Goal: Task Accomplishment & Management: Manage account settings

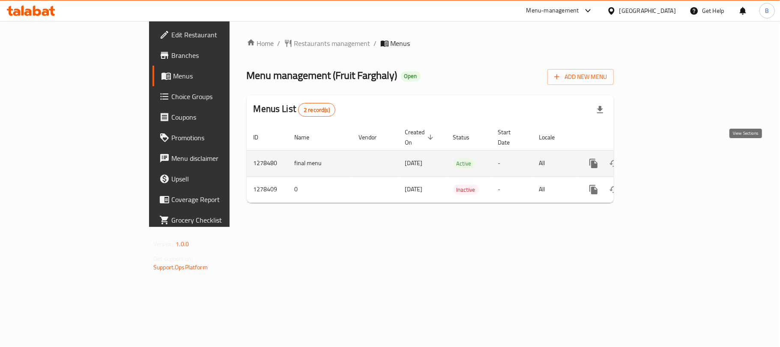
click at [660, 158] on icon "enhanced table" at bounding box center [655, 163] width 10 height 10
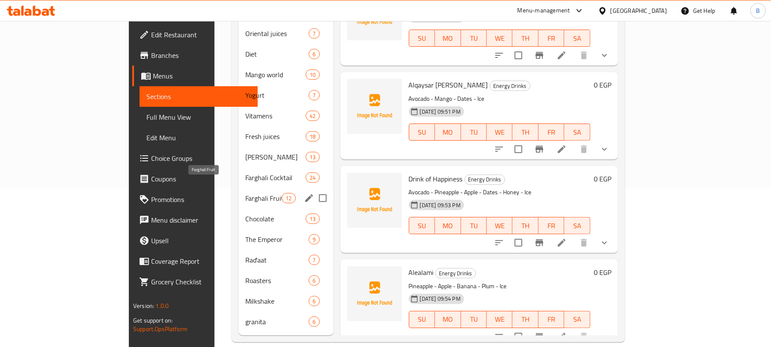
scroll to position [44, 0]
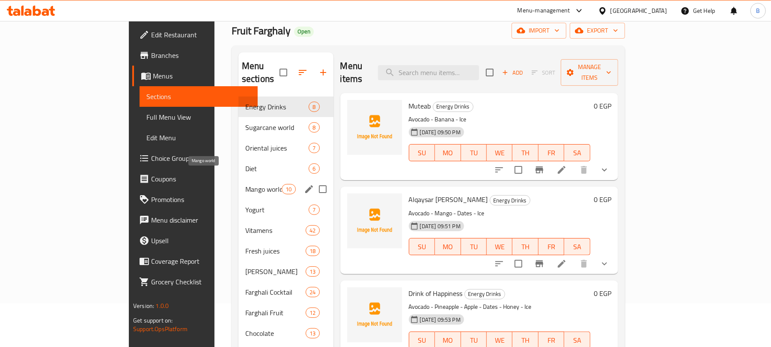
click at [245, 184] on span "Mango world" at bounding box center [263, 189] width 36 height 10
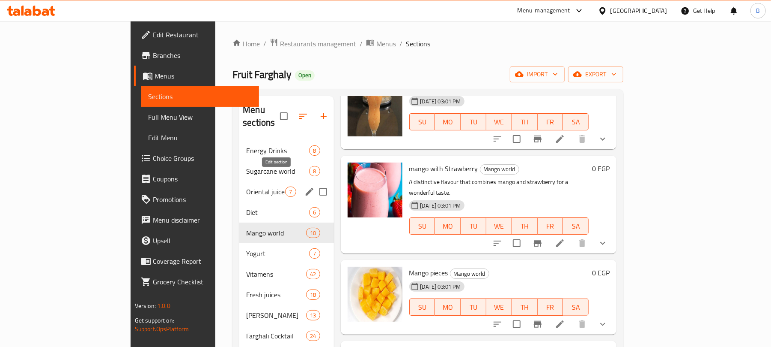
click at [305, 186] on icon "edit" at bounding box center [310, 191] width 10 height 10
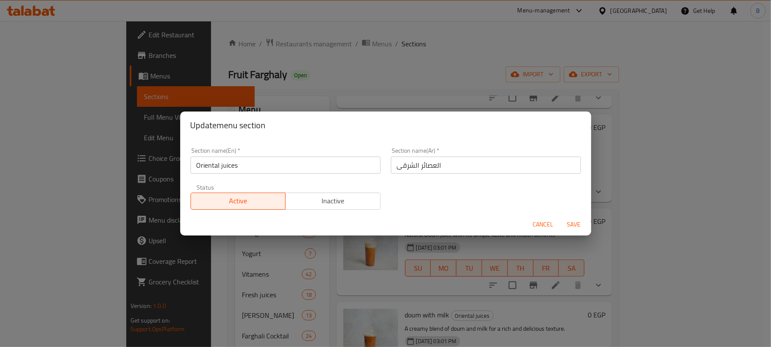
scroll to position [292, 0]
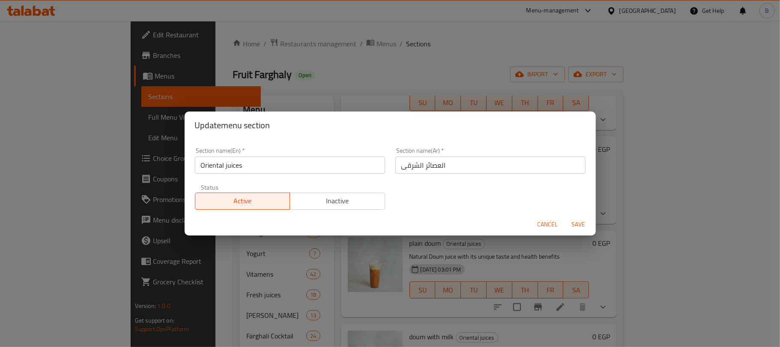
drag, startPoint x: 185, startPoint y: 234, endPoint x: 239, endPoint y: 245, distance: 54.4
click at [185, 235] on div "Update menu section Section name(En)   * Oriental juices Section name(En) * Sec…" at bounding box center [390, 173] width 780 height 347
click at [547, 227] on span "Cancel" at bounding box center [548, 224] width 21 height 11
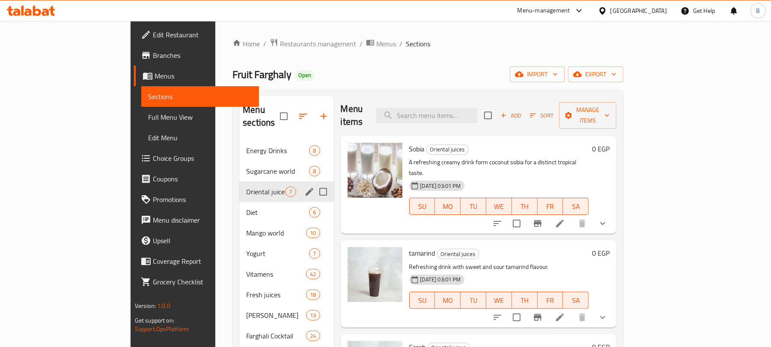
scroll to position [0, 0]
click at [478, 117] on input "search" at bounding box center [426, 116] width 101 height 15
paste input "القمبلة"
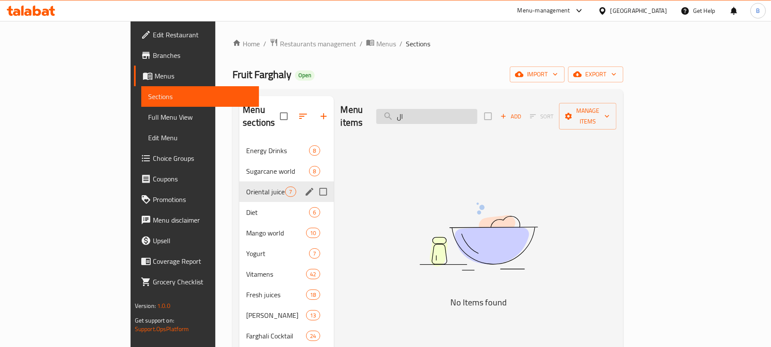
type input "ا"
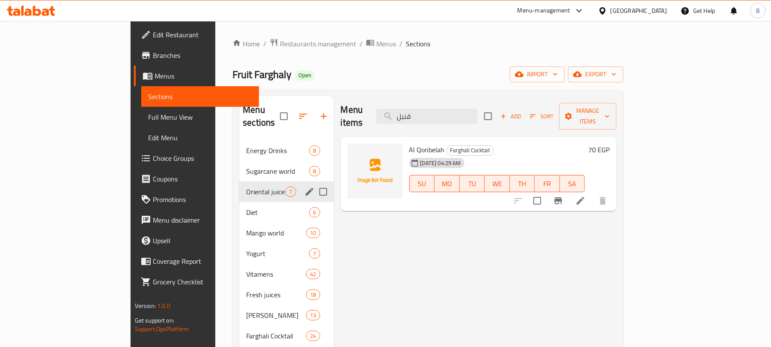
click at [409, 143] on span "Al Qonbelah" at bounding box center [427, 149] width 36 height 13
copy h6 "Al Qonbelah"
click at [344, 87] on div "Home / Restaurants management / Menus / Sections Fruit Farghaly Open import exp…" at bounding box center [428, 269] width 391 height 462
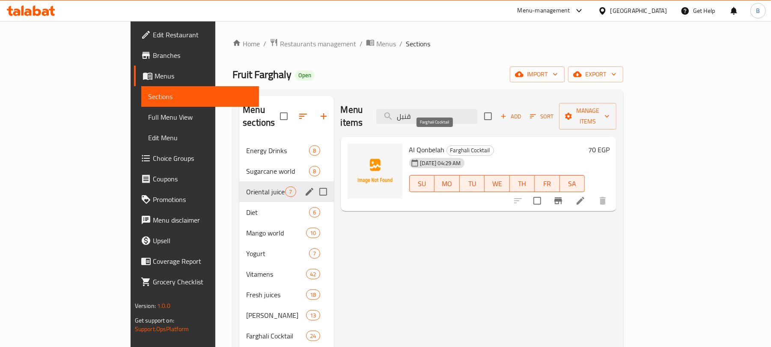
click at [447, 145] on span "Farghali Cocktail" at bounding box center [470, 150] width 47 height 10
copy div "Farghali Cocktail"
click at [429, 137] on div "Al Qonbelah Farghali Cocktail [DATE] 04:29 AM SU MO TU WE TH FR SA 70 EGP" at bounding box center [479, 174] width 276 height 75
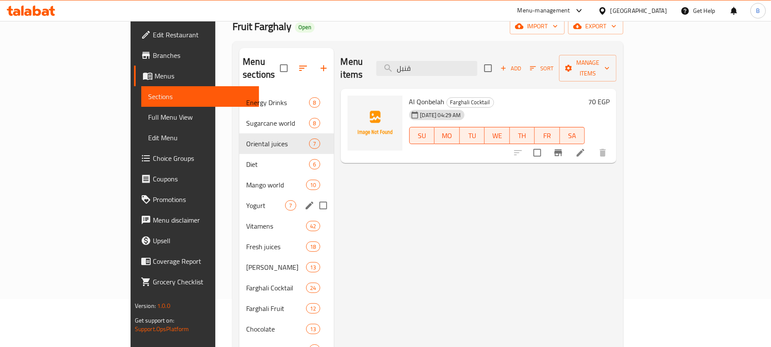
scroll to position [114, 0]
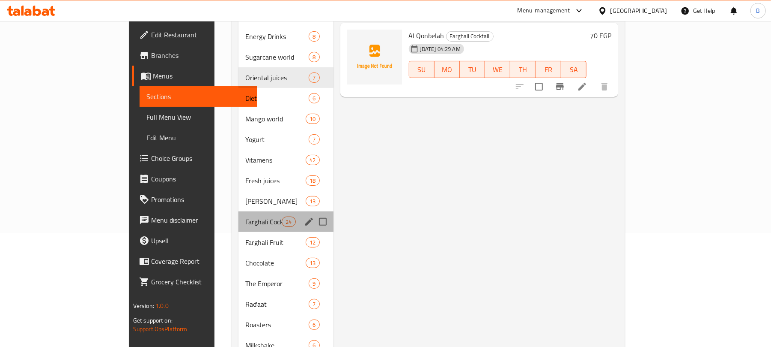
click at [250, 211] on div "Farghali Cocktail 24" at bounding box center [286, 221] width 95 height 21
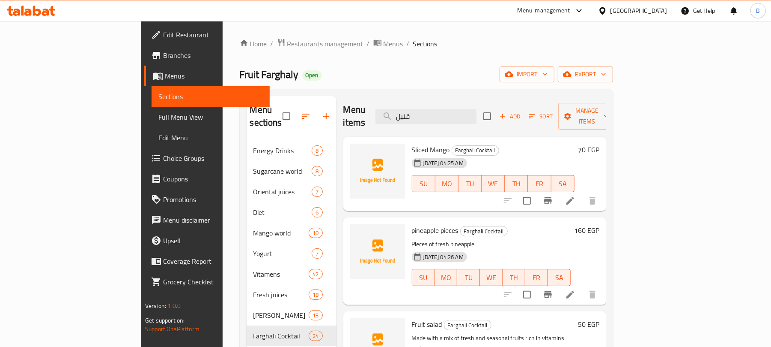
click at [481, 119] on div "Menu items قنبل Add Sort Manage items" at bounding box center [475, 116] width 263 height 41
click at [477, 111] on input "قنبل" at bounding box center [426, 116] width 101 height 15
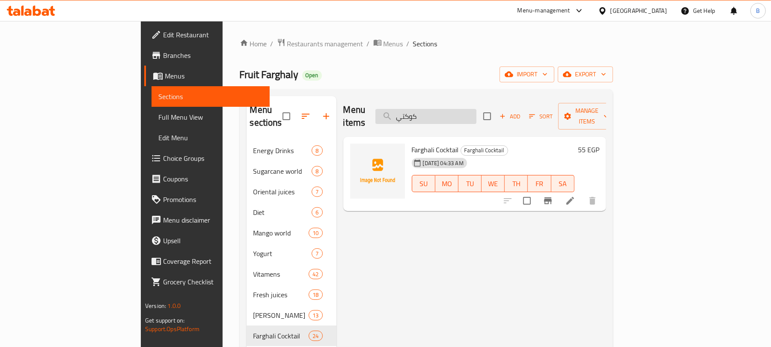
type input "كوكتيل"
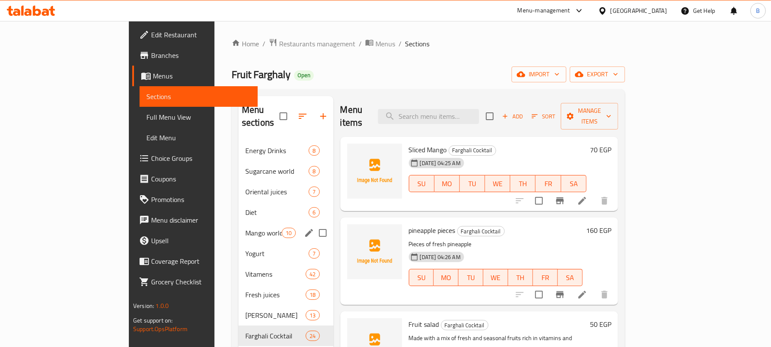
click at [239, 227] on div "Mango world 10" at bounding box center [286, 232] width 95 height 21
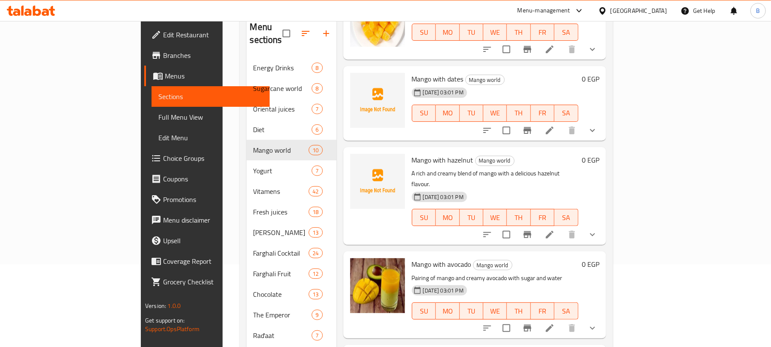
scroll to position [158, 0]
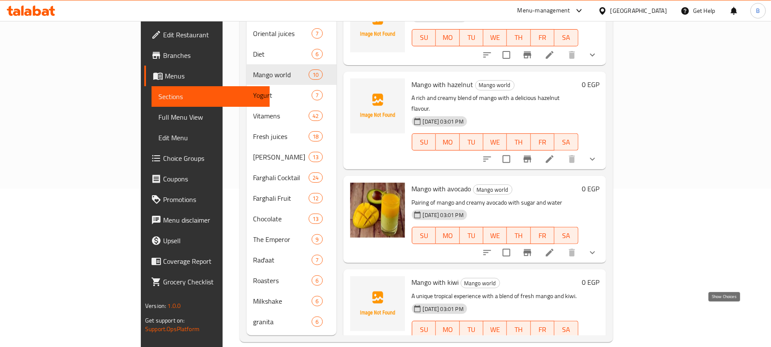
click at [598, 341] on icon "show more" at bounding box center [593, 346] width 10 height 10
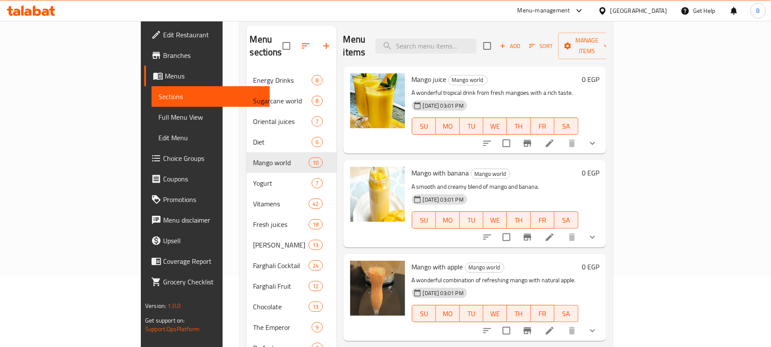
scroll to position [0, 0]
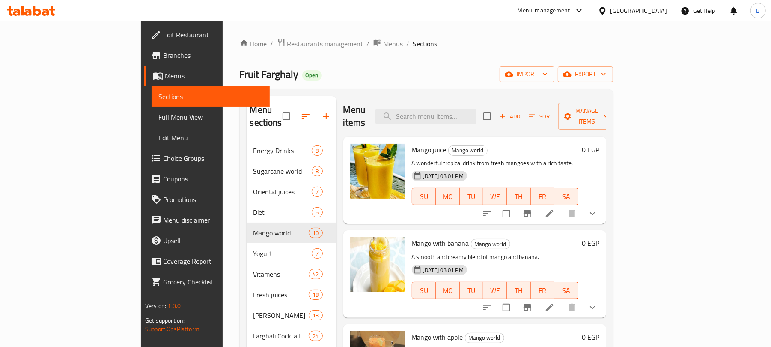
click at [494, 118] on div "Menu items Add Sort Manage items" at bounding box center [475, 116] width 263 height 41
click at [477, 114] on input "search" at bounding box center [426, 116] width 101 height 15
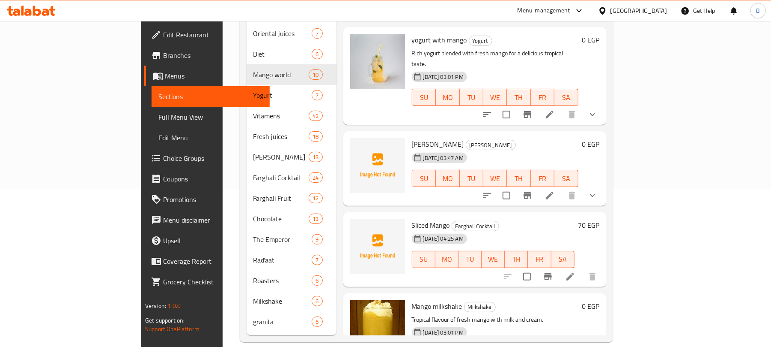
scroll to position [805, 0]
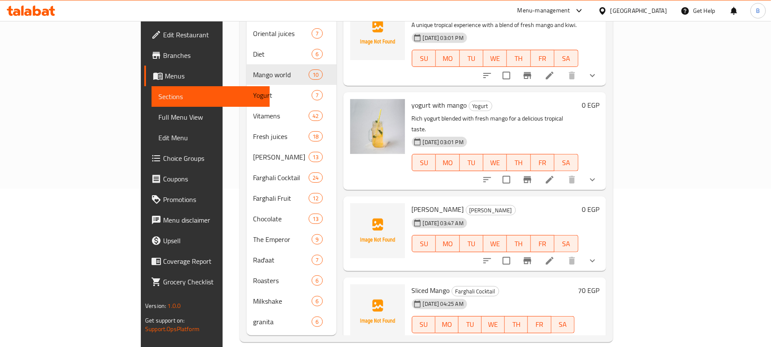
type input "مانجو"
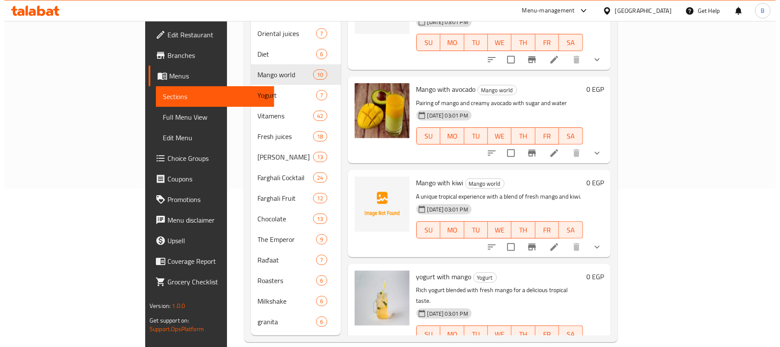
scroll to position [463, 0]
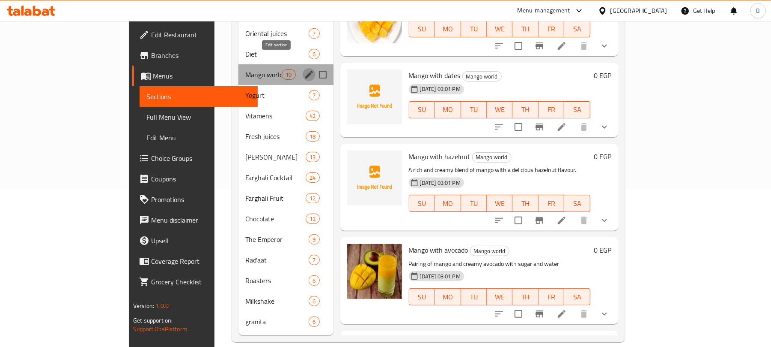
click at [304, 69] on icon "edit" at bounding box center [309, 74] width 10 height 10
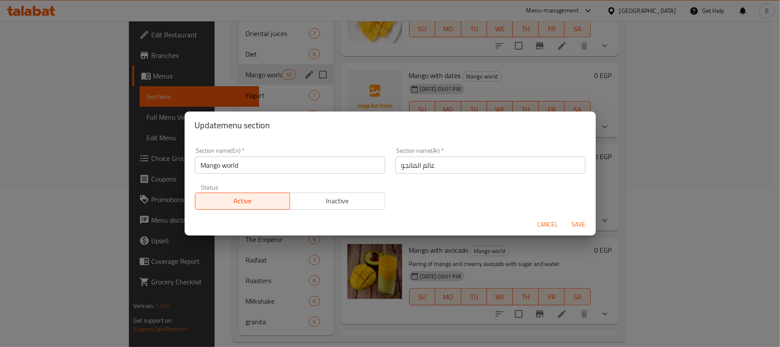
click at [279, 64] on div "Update menu section Section name(En)   * Mango world Section name(En) * Section…" at bounding box center [390, 173] width 780 height 347
click at [553, 225] on span "Cancel" at bounding box center [548, 224] width 21 height 11
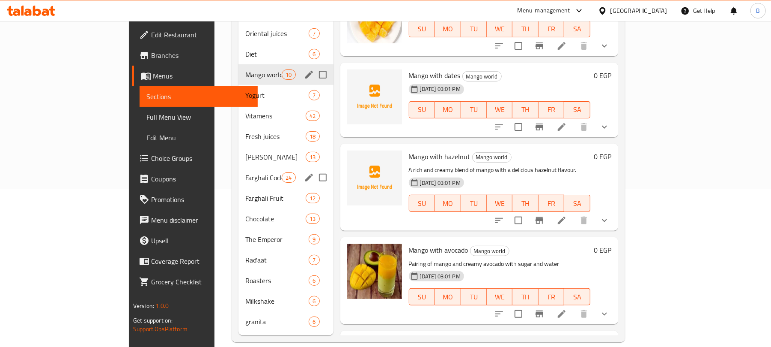
click at [269, 167] on div "Farghali Cocktail 24" at bounding box center [286, 177] width 95 height 21
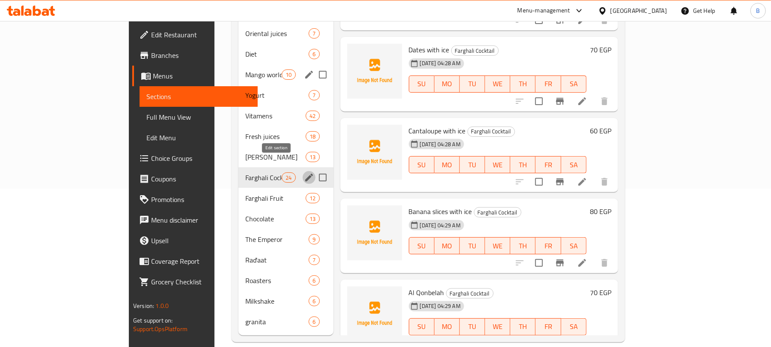
click at [304, 172] on icon "edit" at bounding box center [309, 177] width 10 height 10
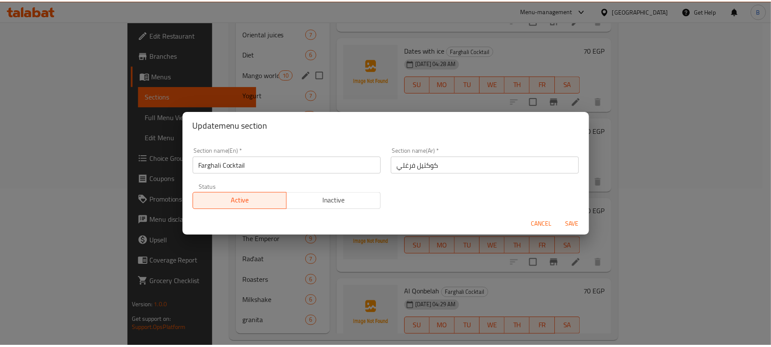
scroll to position [2, 0]
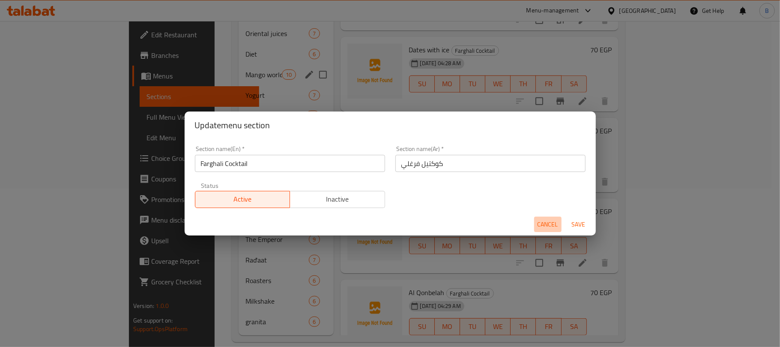
drag, startPoint x: 547, startPoint y: 227, endPoint x: 523, endPoint y: 212, distance: 27.3
click at [547, 227] on span "Cancel" at bounding box center [548, 224] width 21 height 11
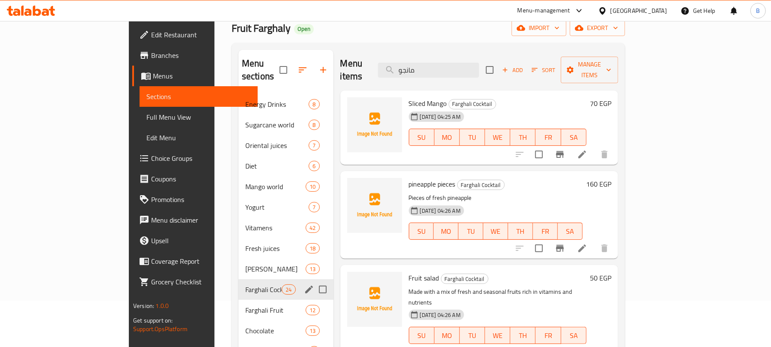
scroll to position [0, 0]
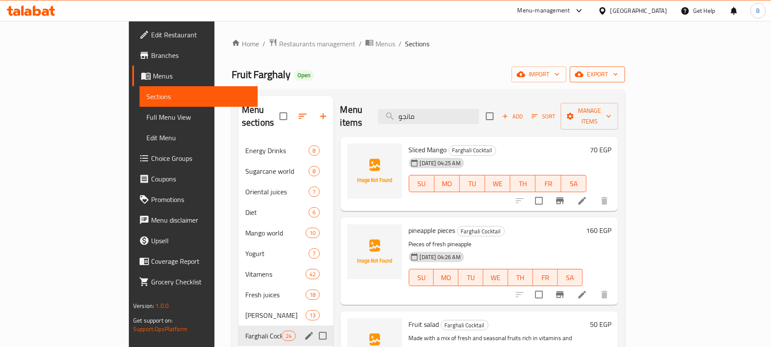
click at [584, 72] on icon "button" at bounding box center [579, 74] width 9 height 9
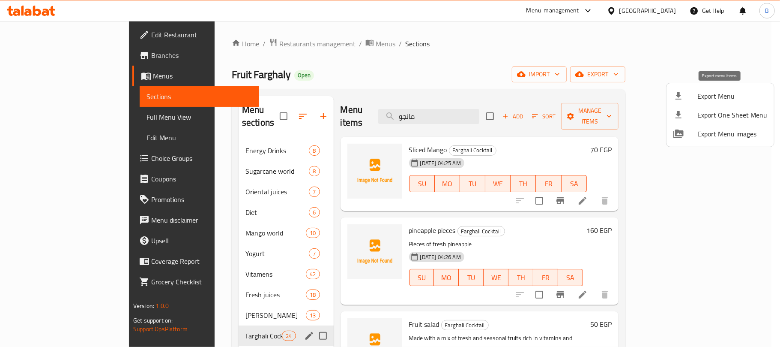
click at [677, 99] on icon at bounding box center [678, 95] width 6 height 7
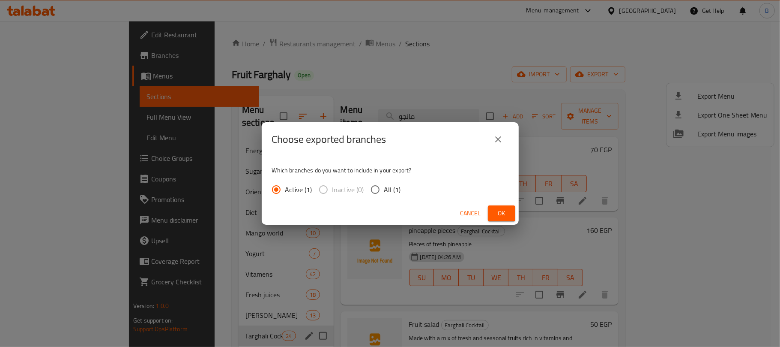
click at [390, 189] on span "All (1)" at bounding box center [392, 189] width 17 height 10
click at [384, 189] on input "All (1)" at bounding box center [375, 189] width 18 height 18
radio input "true"
click at [492, 212] on button "Ok" at bounding box center [501, 213] width 27 height 16
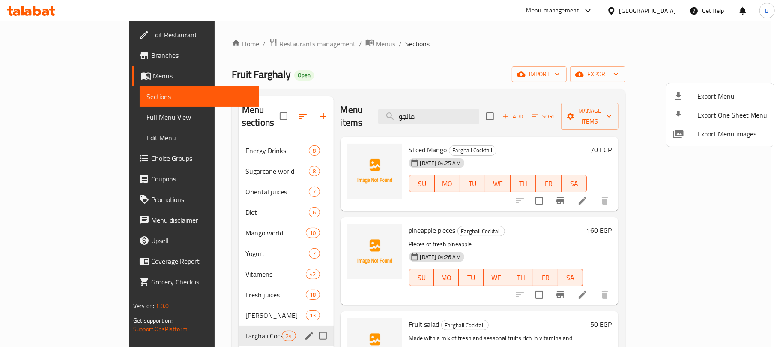
click at [389, 93] on div at bounding box center [390, 173] width 780 height 347
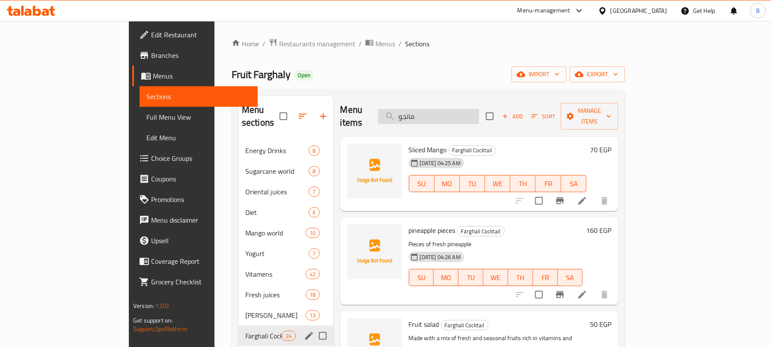
click at [474, 112] on input "مانجو" at bounding box center [428, 116] width 101 height 15
paste input "مانجو"
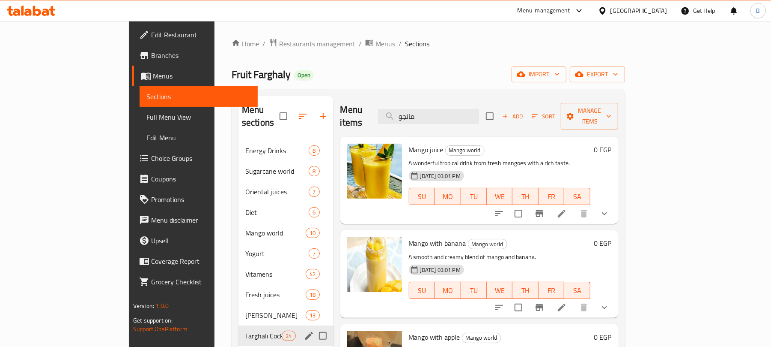
drag, startPoint x: 466, startPoint y: 105, endPoint x: 431, endPoint y: 72, distance: 48.8
click at [463, 109] on input "مانجو" at bounding box center [428, 116] width 101 height 15
click at [409, 143] on span "Mango juice" at bounding box center [426, 149] width 35 height 13
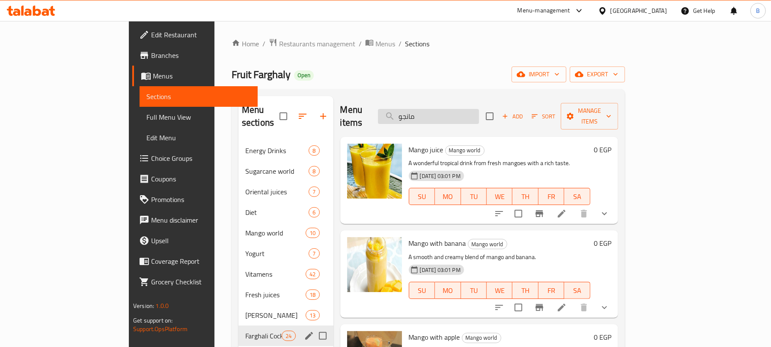
click at [479, 117] on input "مانجو" at bounding box center [428, 116] width 101 height 15
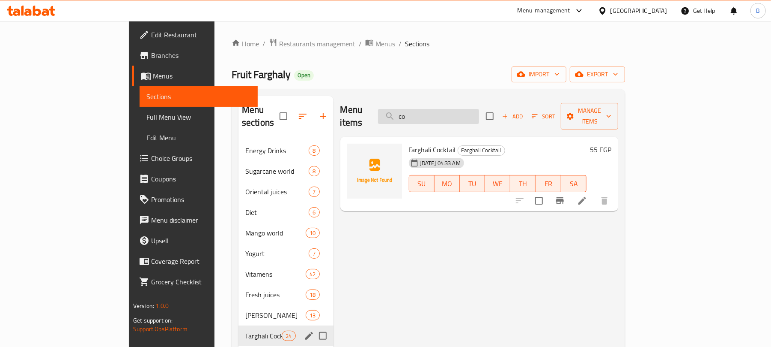
type input "c"
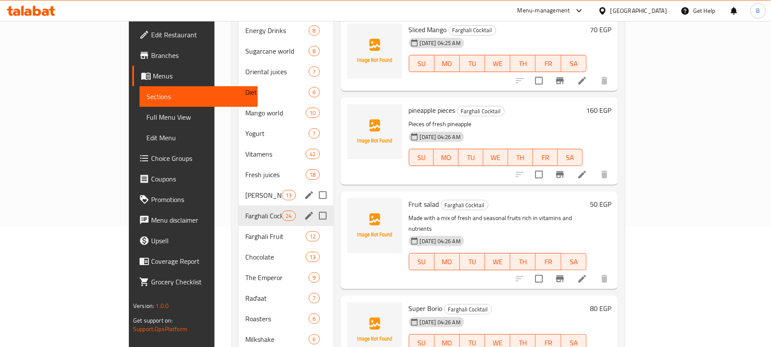
scroll to position [158, 0]
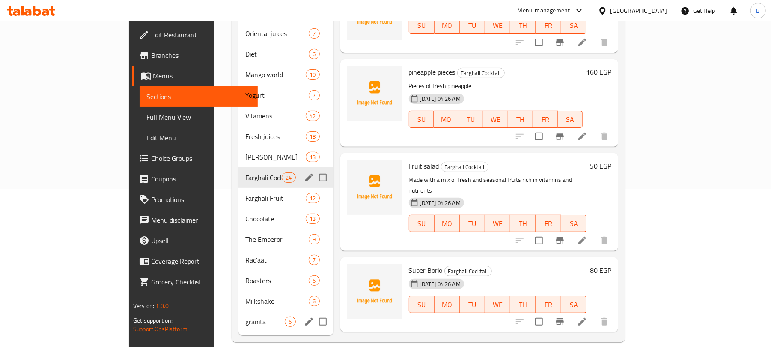
click at [239, 314] on div "granita 6" at bounding box center [286, 321] width 95 height 21
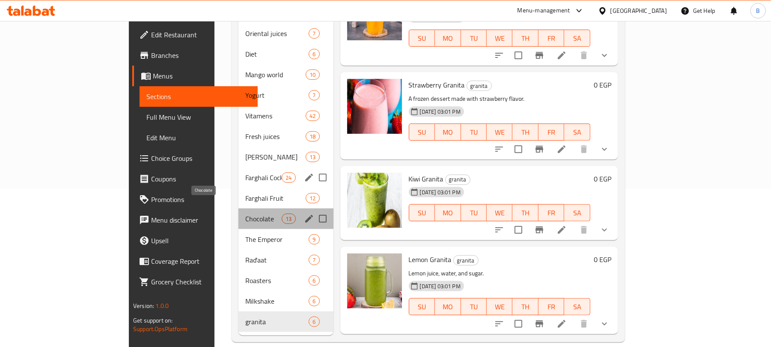
click at [245, 213] on span "Chocolate" at bounding box center [263, 218] width 36 height 10
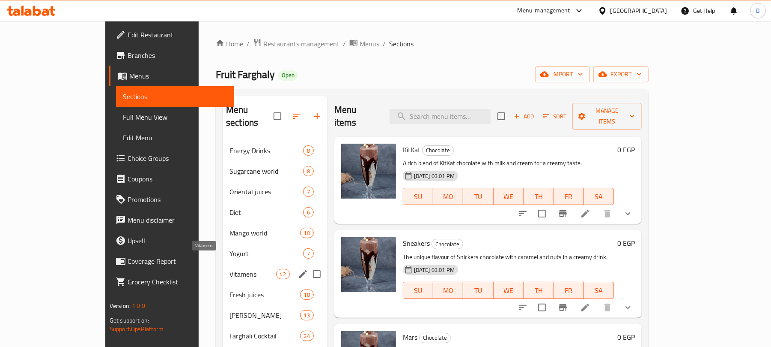
scroll to position [57, 0]
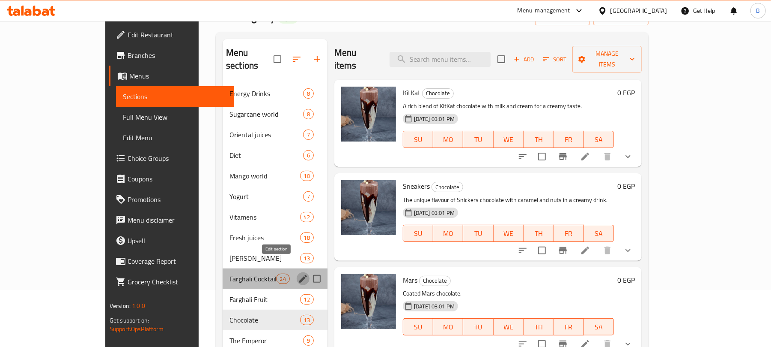
click at [298, 273] on icon "edit" at bounding box center [303, 278] width 10 height 10
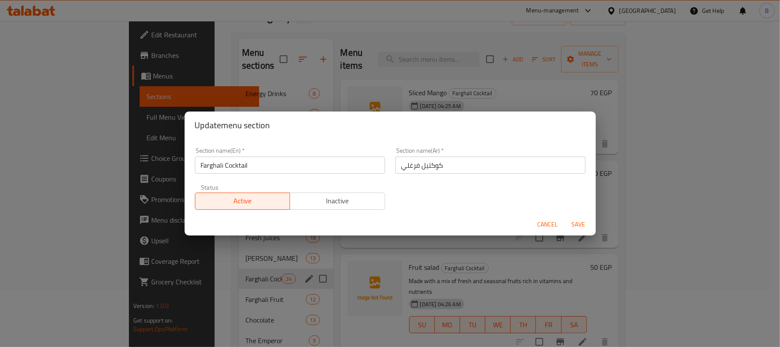
click at [282, 171] on input "Farghali Cocktail" at bounding box center [290, 164] width 190 height 17
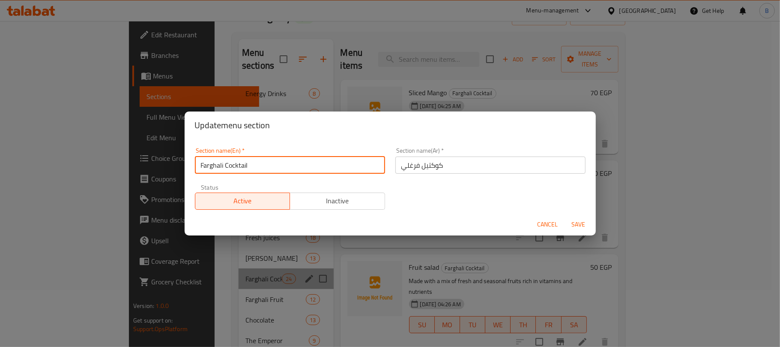
click at [282, 171] on input "Farghali Cocktail" at bounding box center [290, 164] width 190 height 17
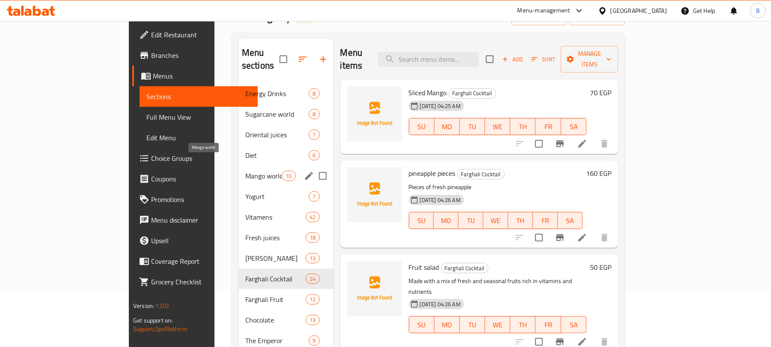
click at [245, 170] on span "Mango world" at bounding box center [263, 175] width 36 height 10
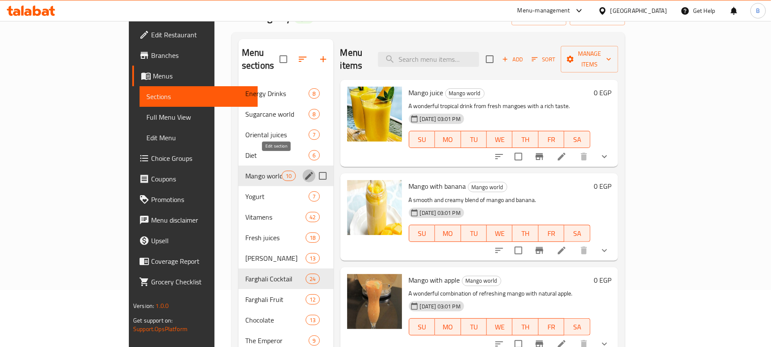
click at [304, 170] on icon "edit" at bounding box center [309, 175] width 10 height 10
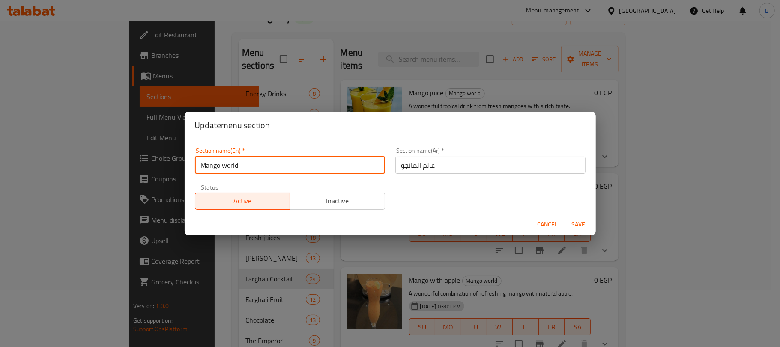
click at [302, 167] on input "Mango world" at bounding box center [290, 164] width 190 height 17
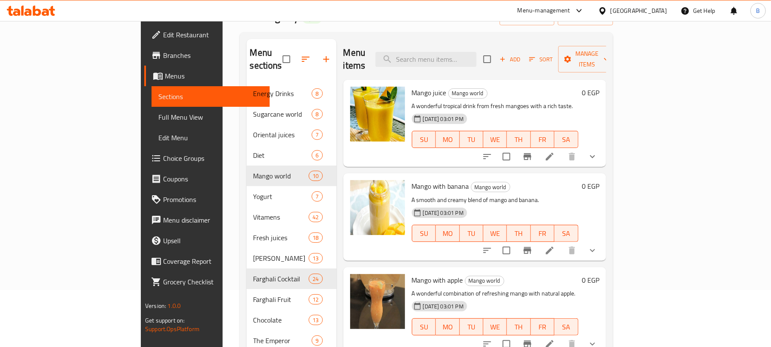
click at [412, 86] on span "Mango juice" at bounding box center [429, 92] width 35 height 13
copy h6 "Mango juice"
click at [448, 55] on input "search" at bounding box center [426, 59] width 101 height 15
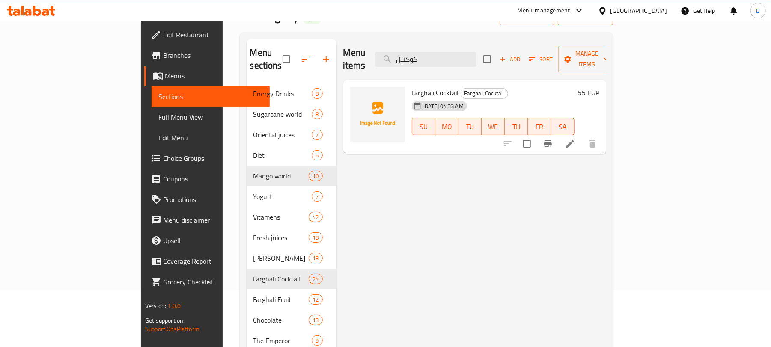
click at [412, 86] on span "Farghali Cocktail" at bounding box center [435, 92] width 47 height 13
copy h6 "Farghali Cocktail"
click at [461, 55] on input "كوكتيل" at bounding box center [426, 59] width 101 height 15
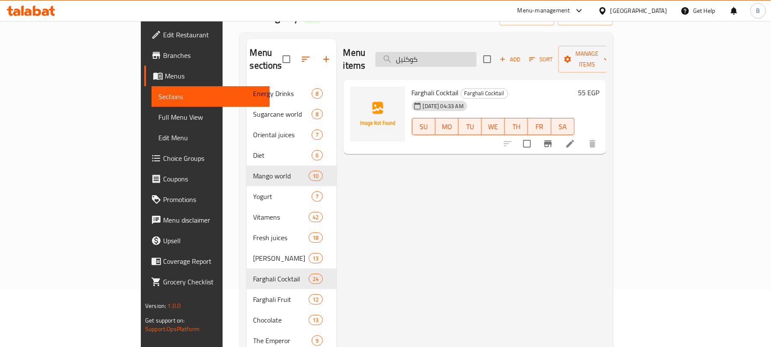
click at [461, 55] on input "كوكتيل" at bounding box center [426, 59] width 101 height 15
type input "قنب"
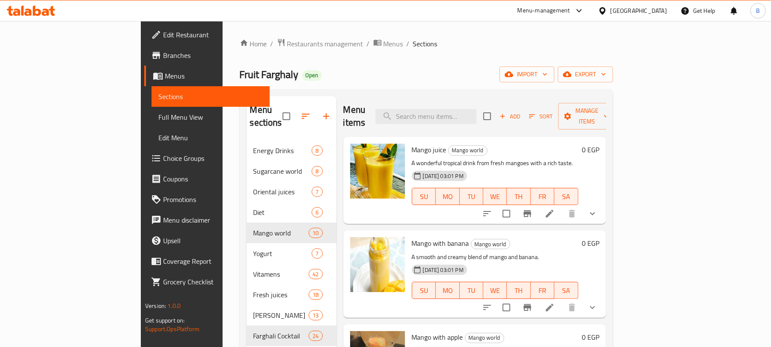
click at [49, 8] on icon at bounding box center [31, 11] width 48 height 10
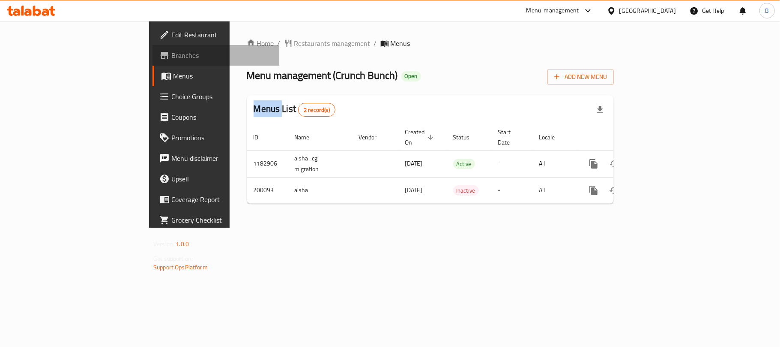
click at [152, 60] on link "Branches" at bounding box center [215, 55] width 127 height 21
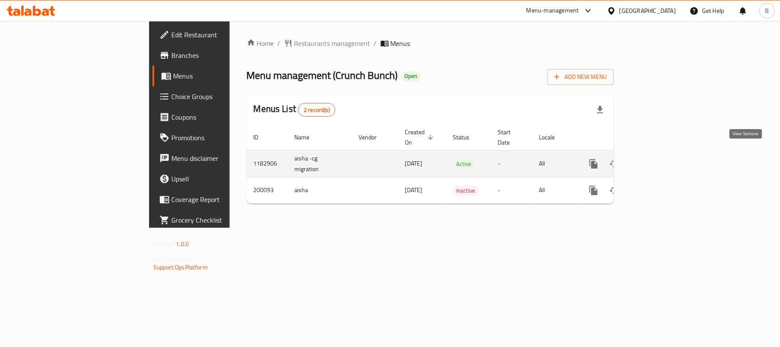
click at [666, 160] on link "enhanced table" at bounding box center [655, 163] width 21 height 21
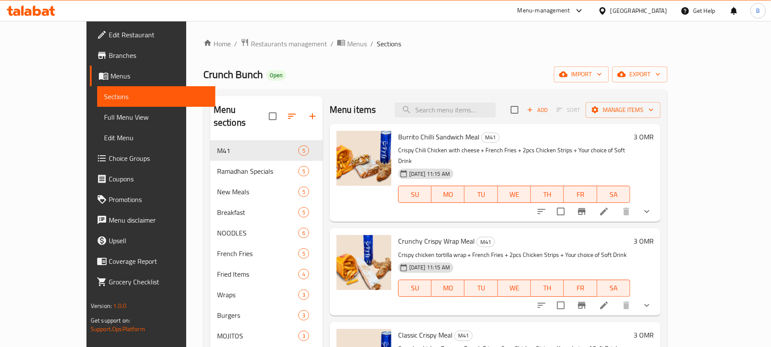
scroll to position [114, 0]
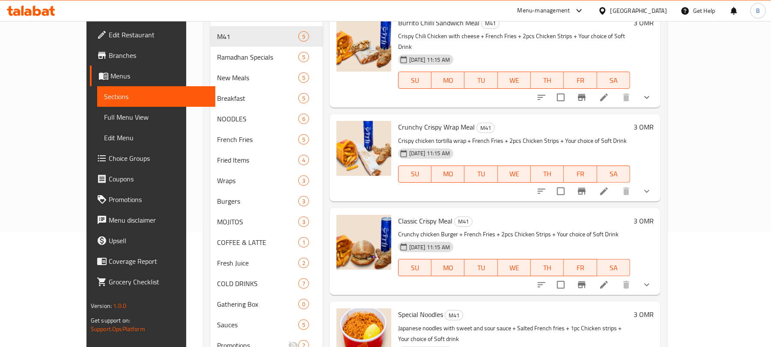
click at [657, 188] on button "show more" at bounding box center [647, 191] width 21 height 21
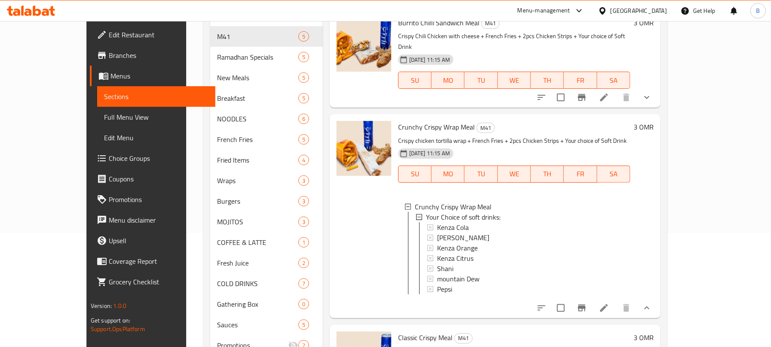
click at [652, 307] on icon "show more" at bounding box center [647, 307] width 10 height 10
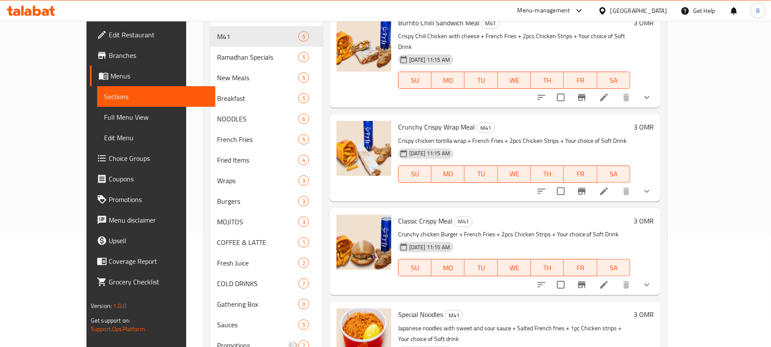
scroll to position [0, 0]
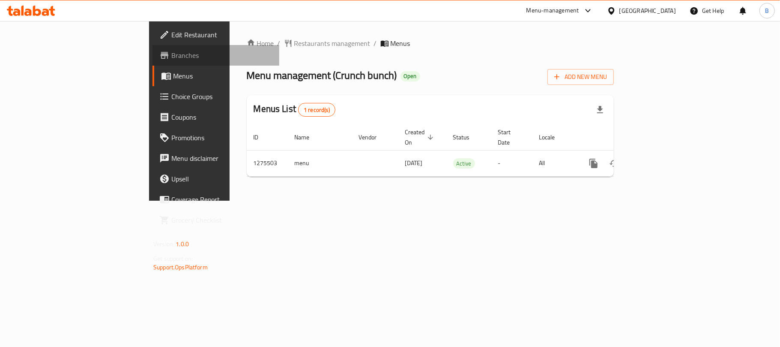
click at [152, 60] on link "Branches" at bounding box center [215, 55] width 127 height 21
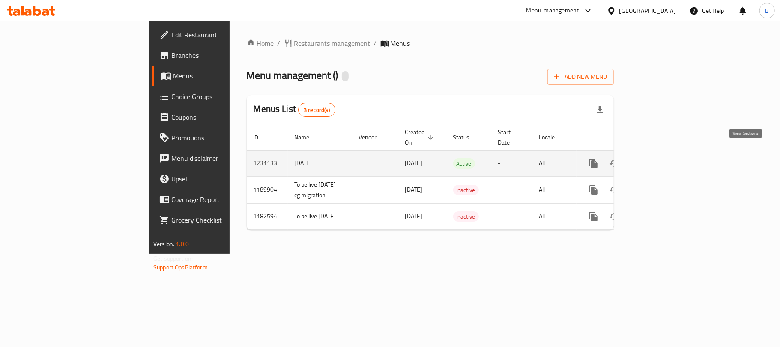
click at [660, 158] on icon "enhanced table" at bounding box center [655, 163] width 10 height 10
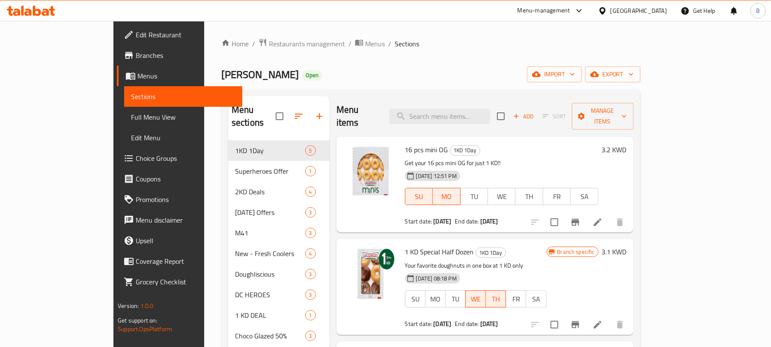
click at [418, 143] on span "16 pcs mini OG" at bounding box center [426, 149] width 43 height 13
click at [580, 218] on icon "Branch-specific-item" at bounding box center [576, 221] width 8 height 7
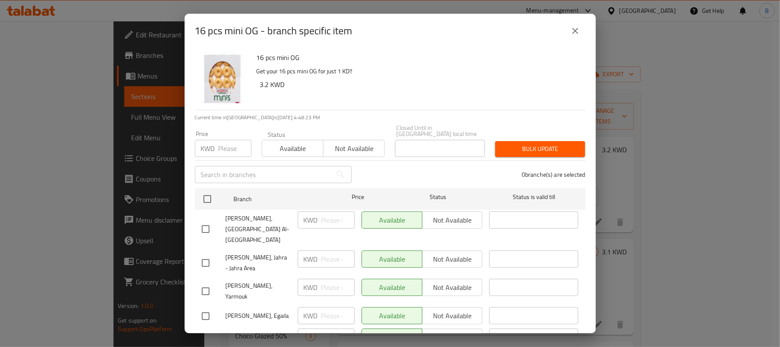
click at [572, 32] on icon "close" at bounding box center [575, 31] width 10 height 10
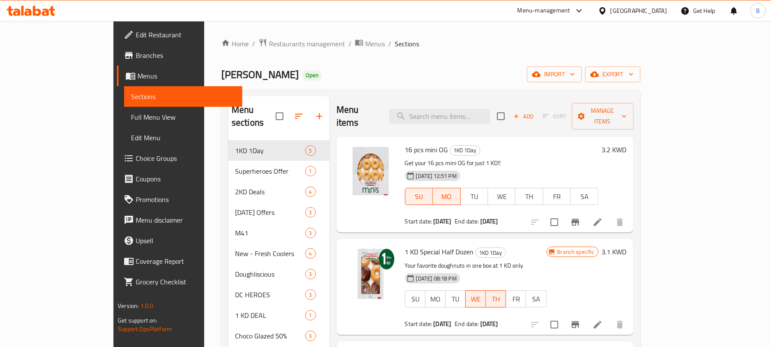
click at [580, 218] on icon "Branch-specific-item" at bounding box center [576, 221] width 8 height 7
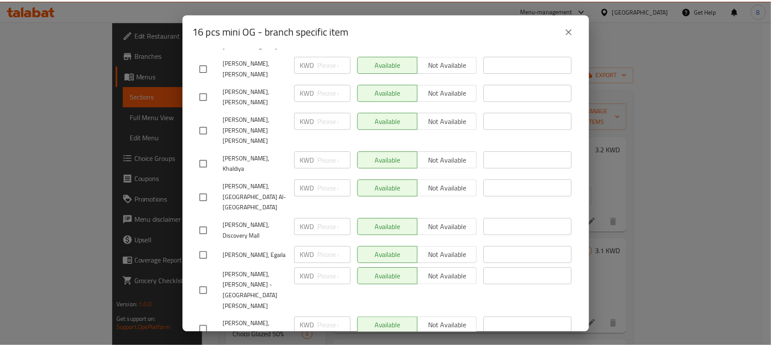
scroll to position [857, 0]
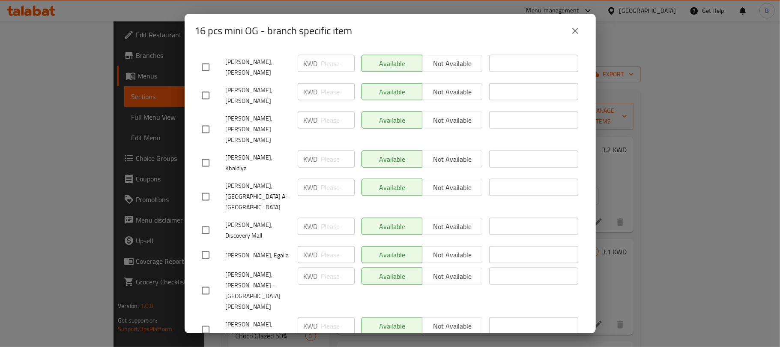
click at [576, 27] on icon "close" at bounding box center [575, 31] width 10 height 10
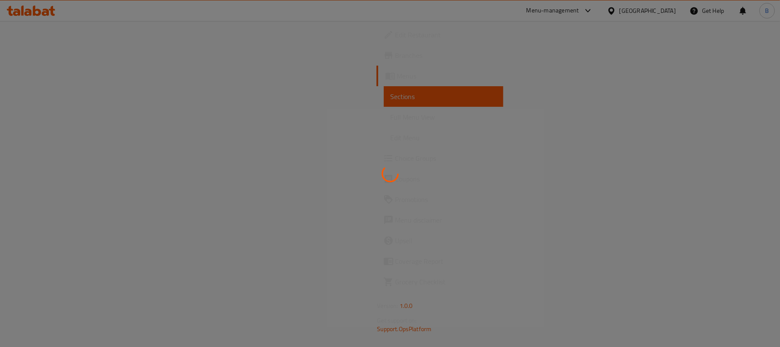
click at [617, 14] on div at bounding box center [390, 173] width 780 height 347
click at [597, 3] on div at bounding box center [390, 173] width 780 height 347
click at [606, 16] on div at bounding box center [390, 173] width 780 height 347
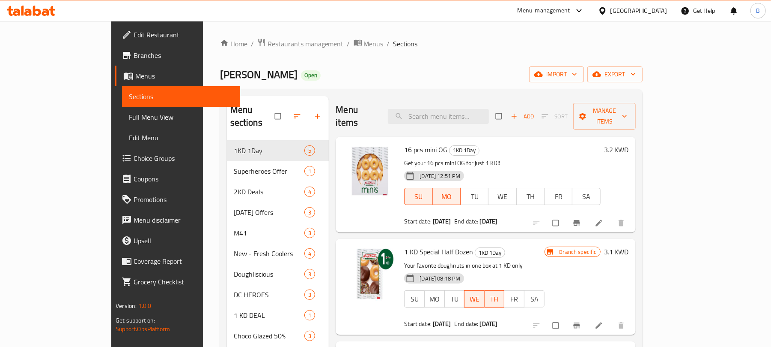
click at [585, 15] on div at bounding box center [578, 11] width 14 height 10
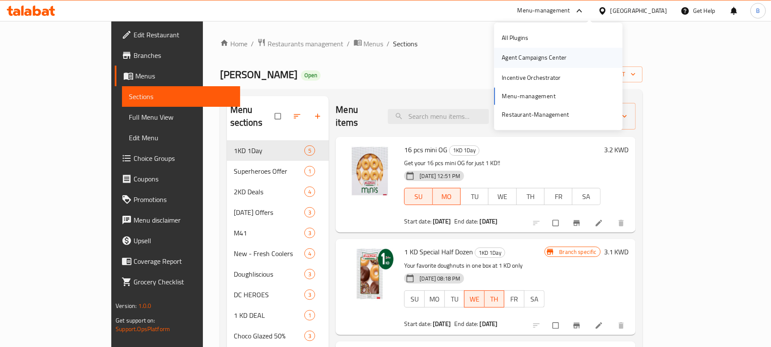
click at [544, 60] on div "Agent Campaigns Center" at bounding box center [534, 57] width 65 height 9
